Goal: Check status: Check status

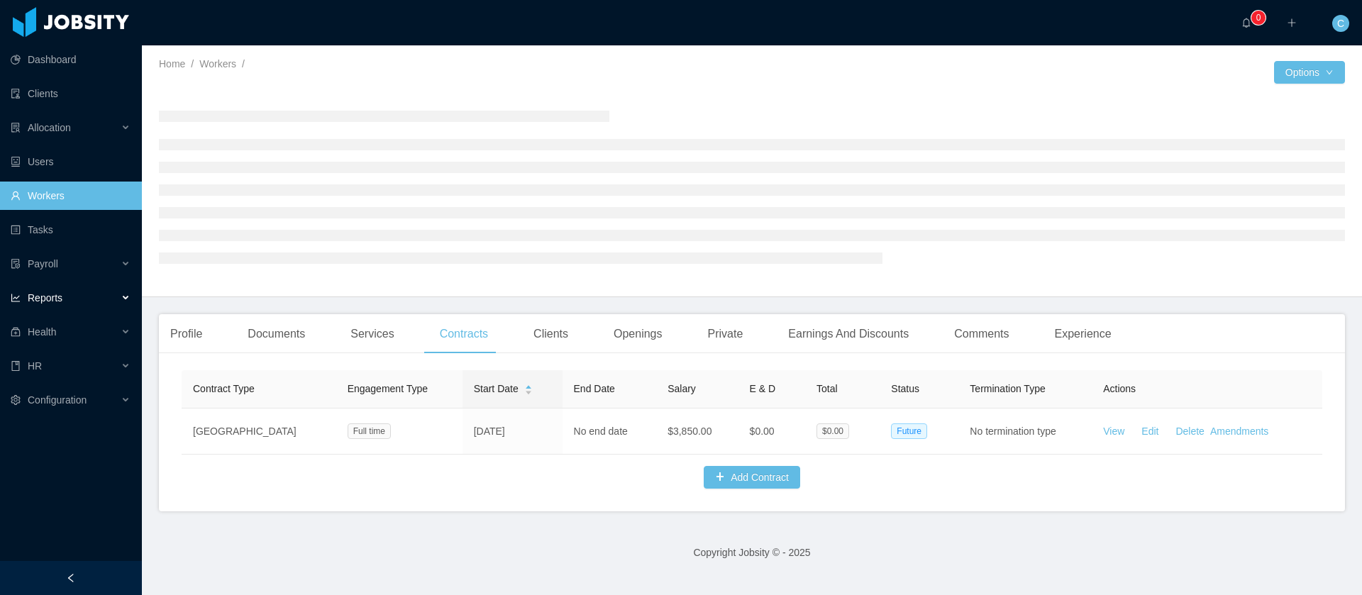
click at [81, 299] on div "Reports" at bounding box center [71, 298] width 142 height 28
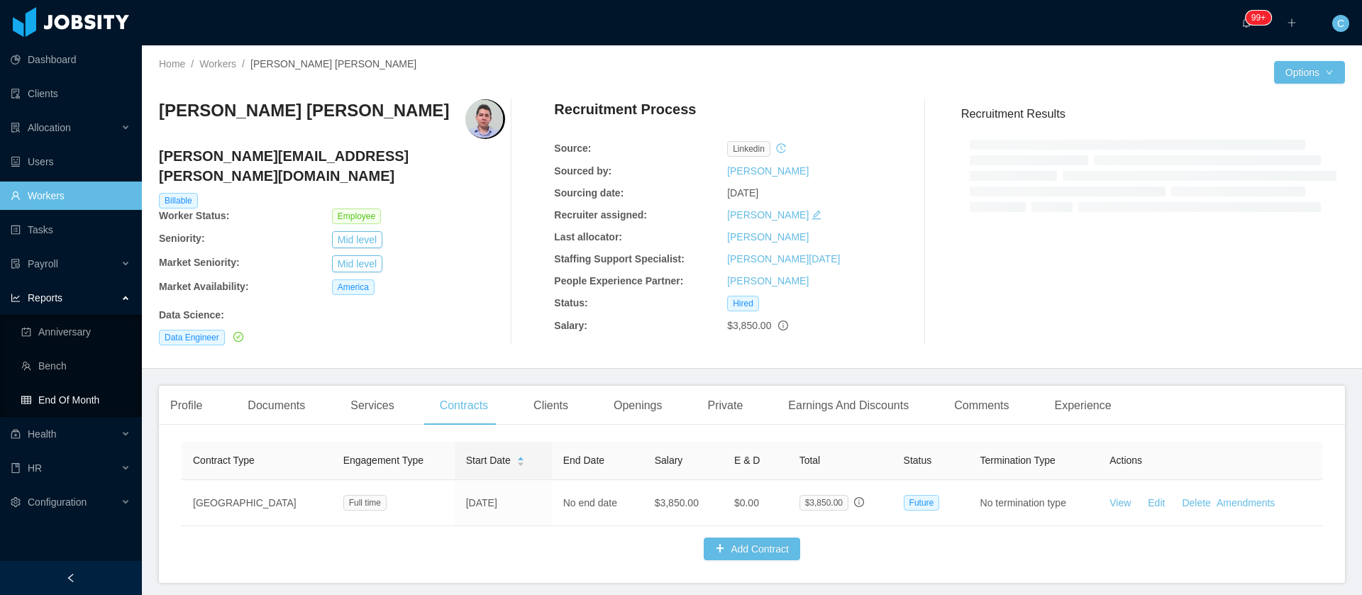
click at [75, 398] on link "End Of Month" at bounding box center [75, 400] width 109 height 28
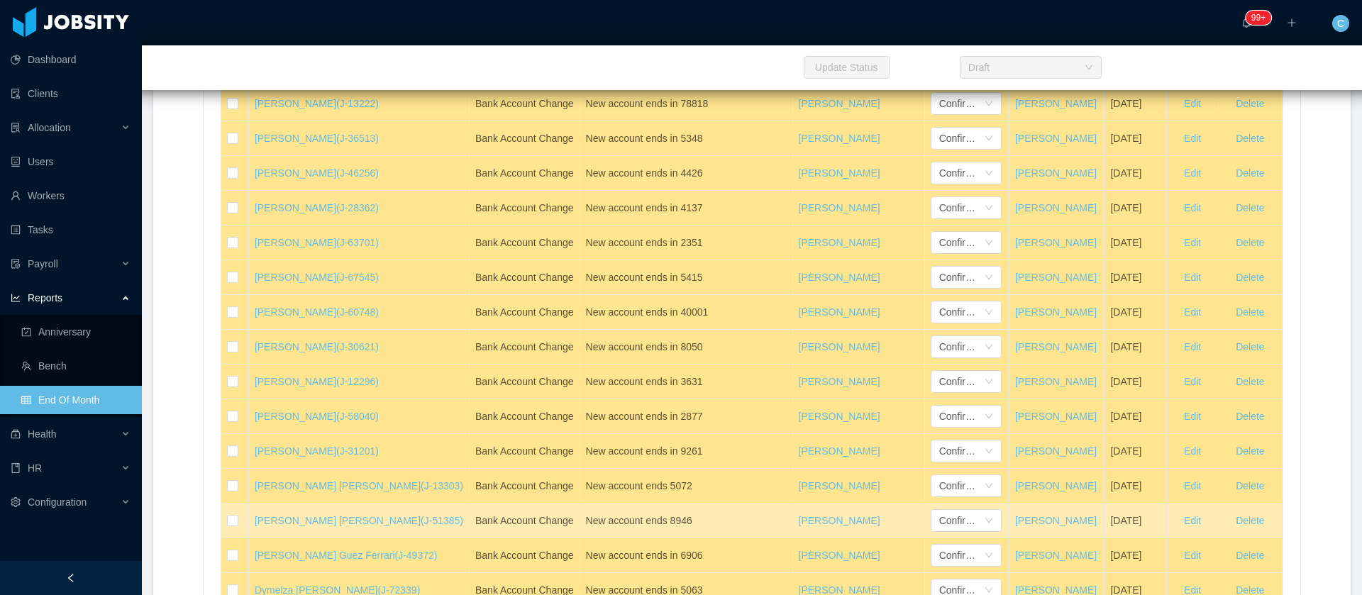
scroll to position [34278, 0]
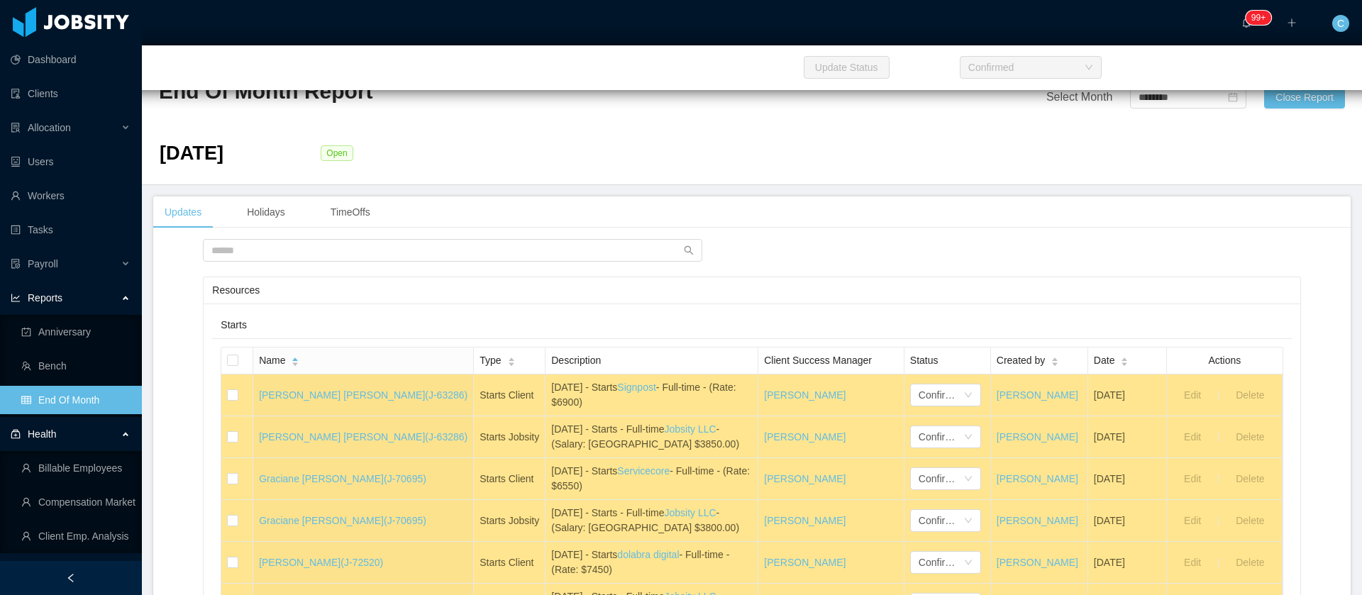
scroll to position [426, 0]
